Goal: Communication & Community: Answer question/provide support

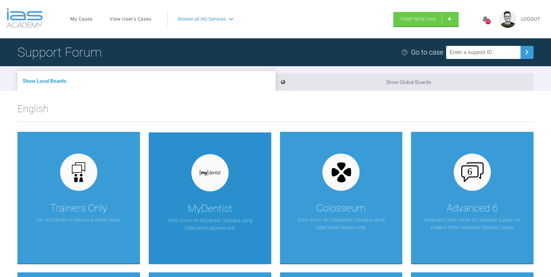
click at [221, 181] on div at bounding box center [209, 172] width 37 height 37
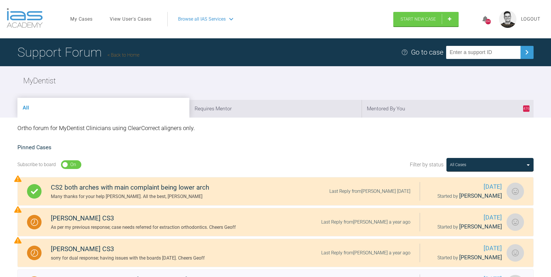
click at [134, 54] on link "Back to Home" at bounding box center [123, 55] width 32 height 6
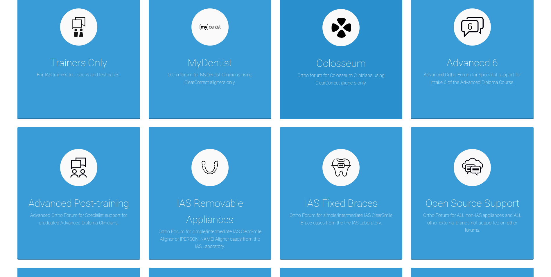
click at [323, 92] on div "Colosseum Ortho forum for Colosseum Clinicians using ClearCorrect aligners only." at bounding box center [341, 53] width 123 height 132
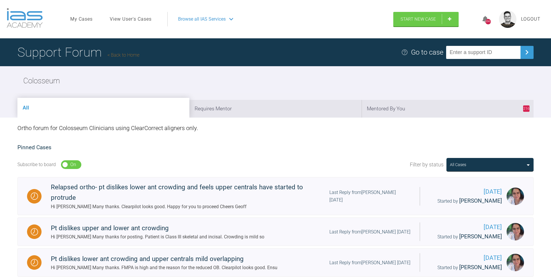
click at [134, 54] on link "Back to Home" at bounding box center [123, 55] width 32 height 6
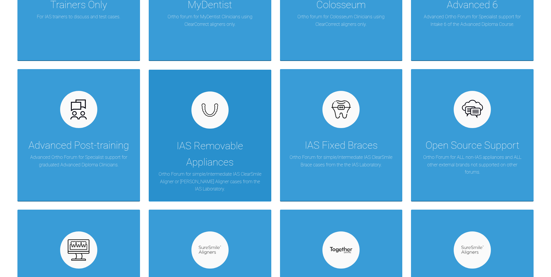
click at [235, 145] on div "IAS Removable Appliances" at bounding box center [209, 154] width 105 height 33
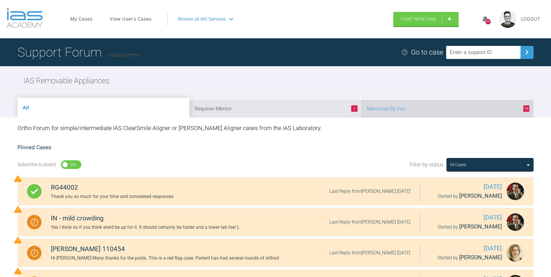
click at [401, 108] on li "1347 Mentored By You" at bounding box center [448, 109] width 172 height 18
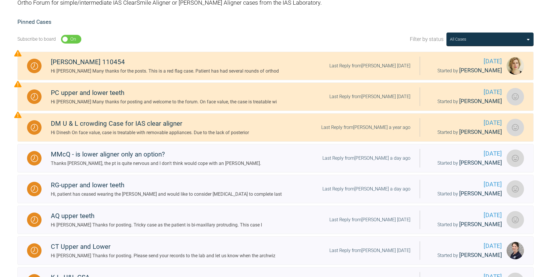
scroll to position [203, 0]
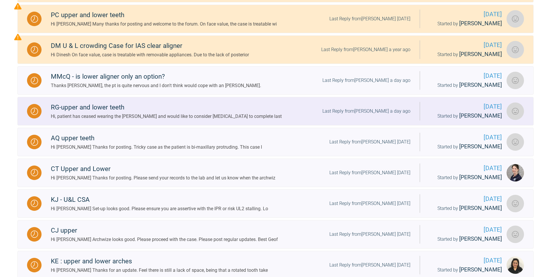
click at [198, 111] on div "RG-upper and lower teeth" at bounding box center [166, 107] width 231 height 10
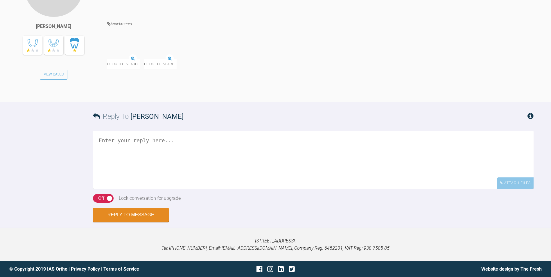
scroll to position [1424, 0]
click at [129, 59] on img at bounding box center [126, 54] width 39 height 7
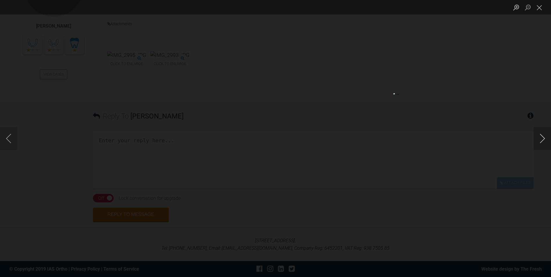
click at [542, 139] on button "Next image" at bounding box center [541, 138] width 17 height 23
click at [542, 138] on button "Next image" at bounding box center [541, 138] width 17 height 23
click at [540, 7] on button "Close lightbox" at bounding box center [539, 7] width 12 height 10
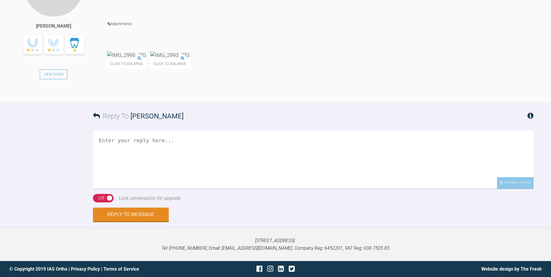
click at [129, 189] on textarea at bounding box center [313, 160] width 440 height 58
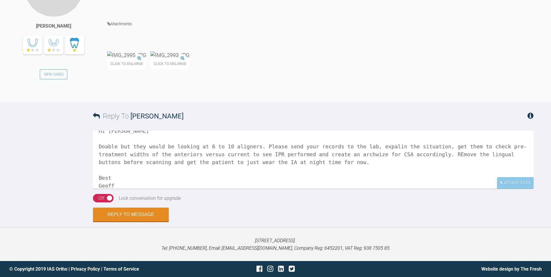
scroll to position [1511, 0]
type textarea "Hi Stephen Doable but they would be looking at 6 to 10 aligners. Please send yo…"
click at [127, 222] on button "Reply to Message" at bounding box center [131, 215] width 76 height 14
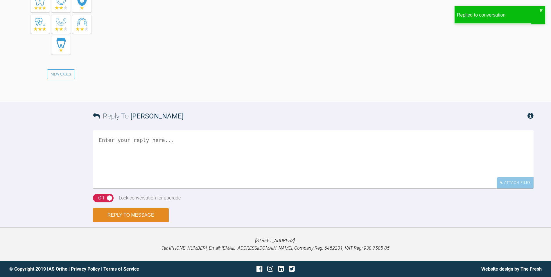
scroll to position [1751, 0]
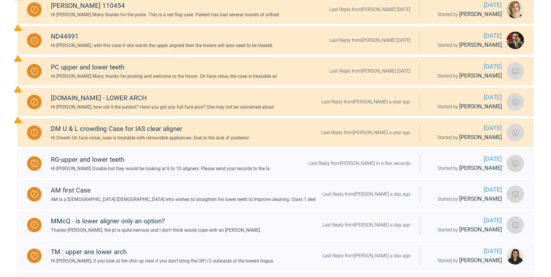
scroll to position [1, 0]
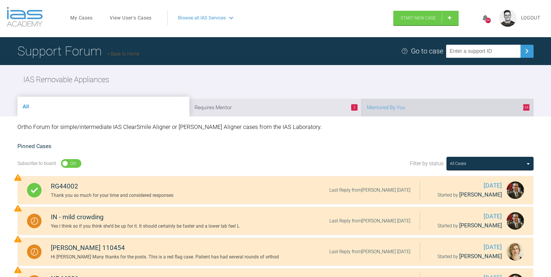
click at [391, 109] on li "1347 Mentored By You" at bounding box center [448, 108] width 172 height 18
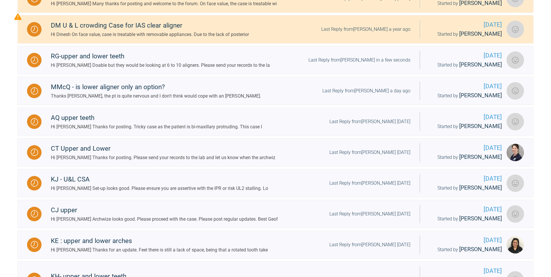
scroll to position [233, 0]
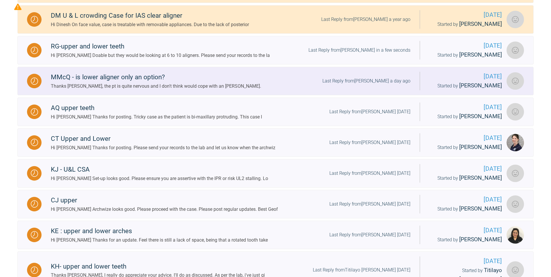
click at [103, 88] on div "Thanks Geoff, the pt is quite nervous and I don't think would cope with an Inma…" at bounding box center [156, 86] width 210 height 8
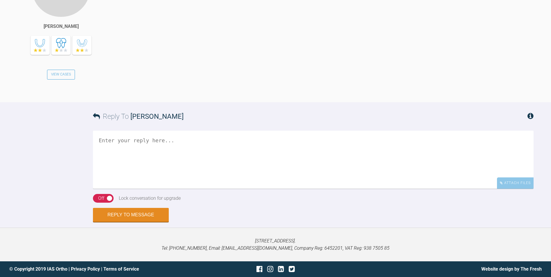
scroll to position [691, 0]
click at [124, 169] on textarea at bounding box center [313, 160] width 440 height 58
type textarea "No worries Gavin, request an Archwize for CSA. Cheers Geoff"
click at [136, 222] on button "Reply to Message" at bounding box center [131, 215] width 76 height 14
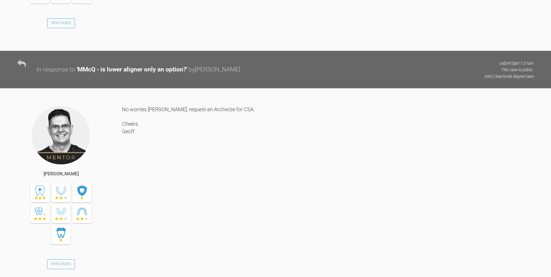
scroll to position [0, 0]
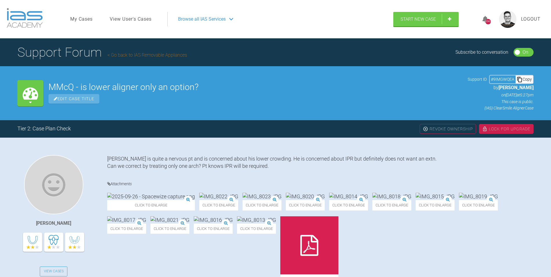
click at [135, 56] on link "Go back to IAS Removable Appliances" at bounding box center [147, 55] width 80 height 6
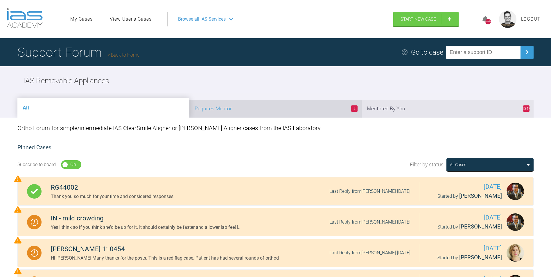
click at [283, 112] on li "2 Requires Mentor" at bounding box center [275, 109] width 172 height 18
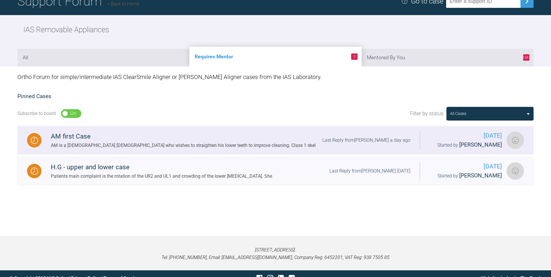
scroll to position [60, 0]
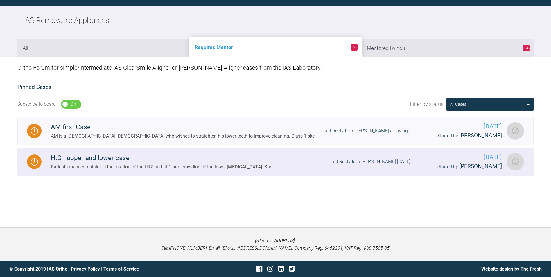
click at [123, 167] on div "Patients main complaint is the rotation of the UR2 and UL1 and crowding of the …" at bounding box center [161, 167] width 221 height 8
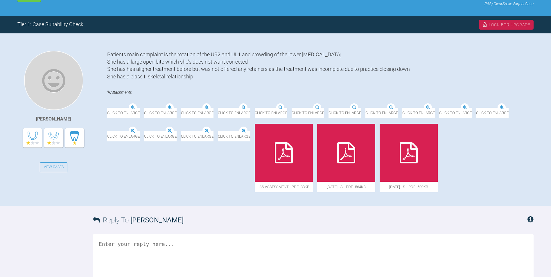
scroll to position [118, 0]
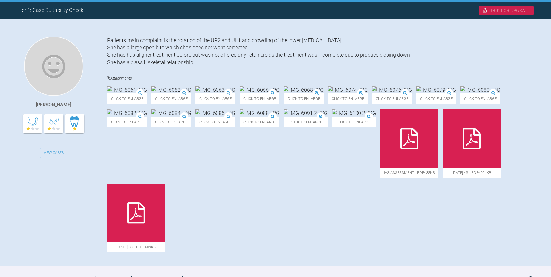
click at [141, 93] on img at bounding box center [127, 89] width 40 height 7
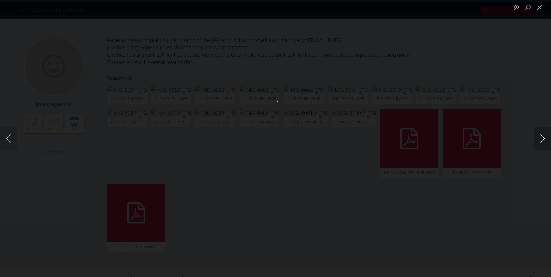
click at [542, 135] on button "Next image" at bounding box center [541, 138] width 17 height 23
click at [542, 134] on button "Next image" at bounding box center [541, 138] width 17 height 23
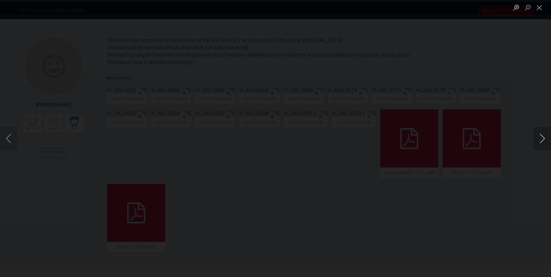
click at [542, 134] on button "Next image" at bounding box center [541, 138] width 17 height 23
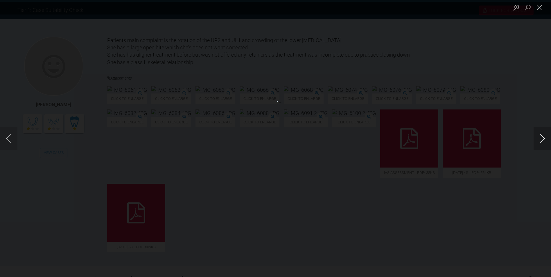
click at [542, 134] on button "Next image" at bounding box center [541, 138] width 17 height 23
click at [542, 135] on button "Next image" at bounding box center [541, 138] width 17 height 23
click at [544, 135] on button "Next image" at bounding box center [541, 138] width 17 height 23
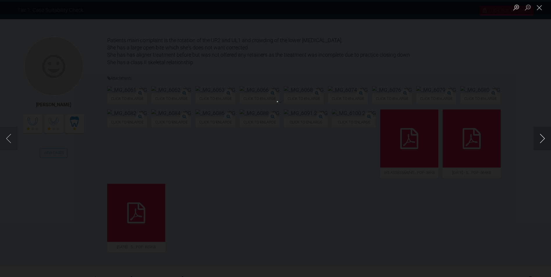
click at [544, 135] on button "Next image" at bounding box center [541, 138] width 17 height 23
click at [539, 7] on button "Close lightbox" at bounding box center [539, 7] width 12 height 10
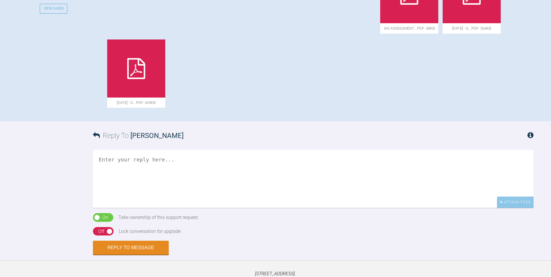
scroll to position [308, 0]
